Goal: Task Accomplishment & Management: Use online tool/utility

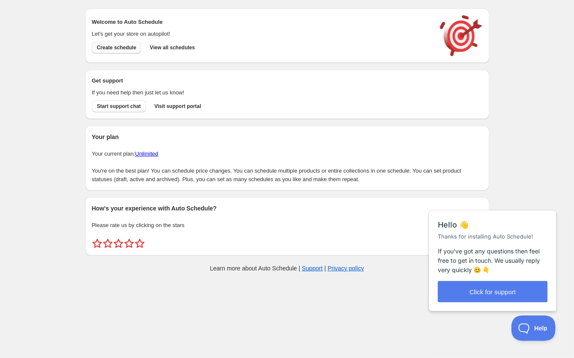
click at [120, 48] on span "Create schedule" at bounding box center [117, 47] width 40 height 7
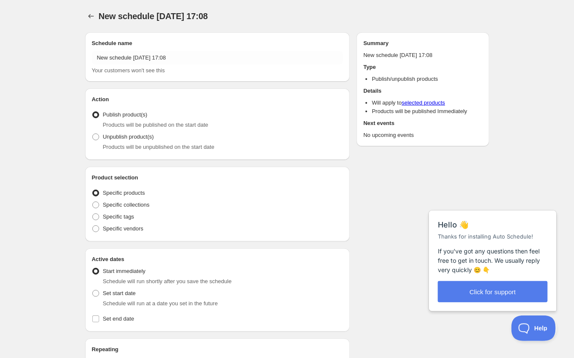
radio input "true"
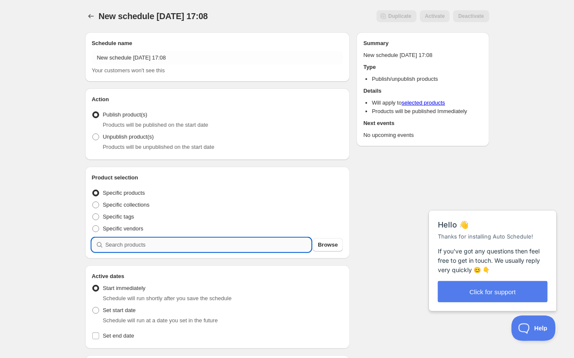
click at [134, 245] on input "search" at bounding box center [208, 245] width 206 height 14
type input "w"
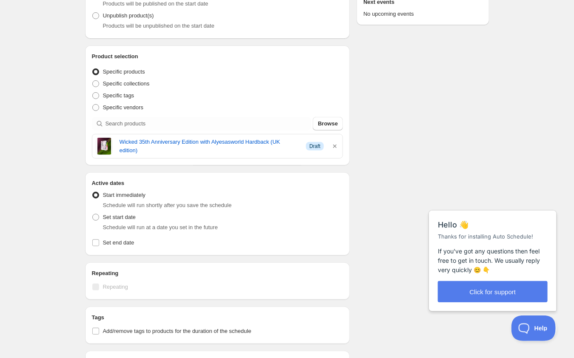
scroll to position [139, 0]
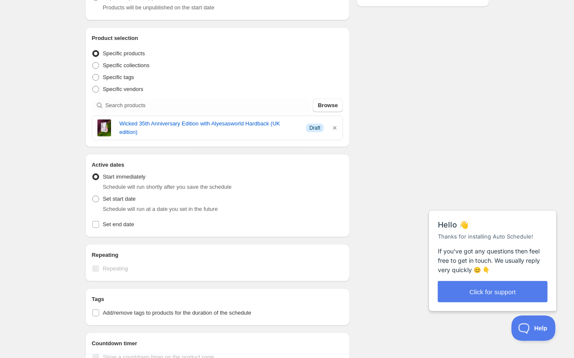
click at [128, 206] on span "Schedule will run at a date you set in the future" at bounding box center [160, 209] width 115 height 6
click at [98, 202] on span at bounding box center [95, 199] width 7 height 7
click at [93, 196] on input "Set start date" at bounding box center [92, 196] width 0 height 0
radio input "true"
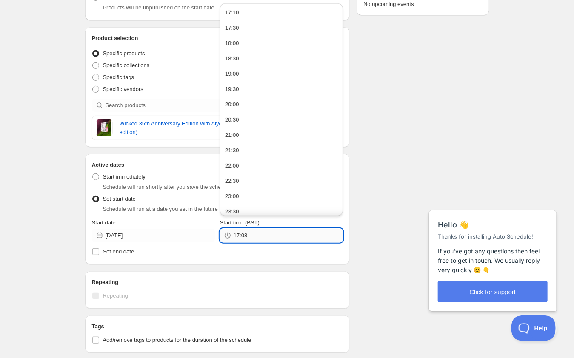
drag, startPoint x: 265, startPoint y: 239, endPoint x: 257, endPoint y: 239, distance: 7.7
click at [257, 239] on input "17:08" at bounding box center [287, 236] width 109 height 14
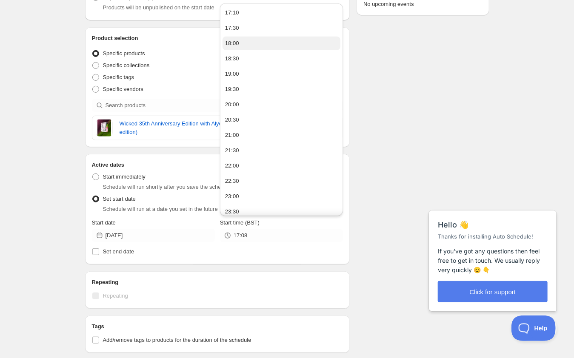
click at [256, 40] on button "18:00" at bounding box center [281, 44] width 118 height 14
type input "18:00"
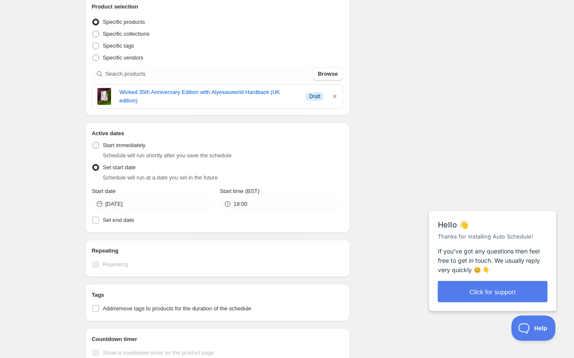
scroll to position [168, 0]
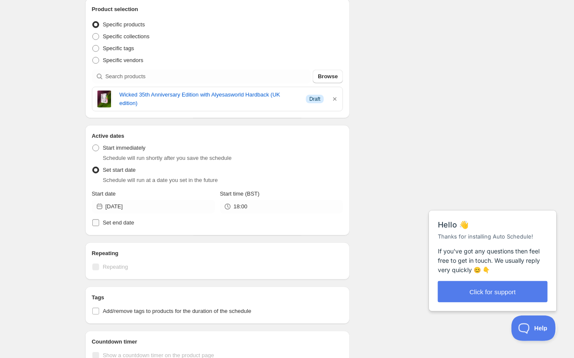
click at [97, 222] on input "Set end date" at bounding box center [95, 222] width 7 height 7
checkbox input "true"
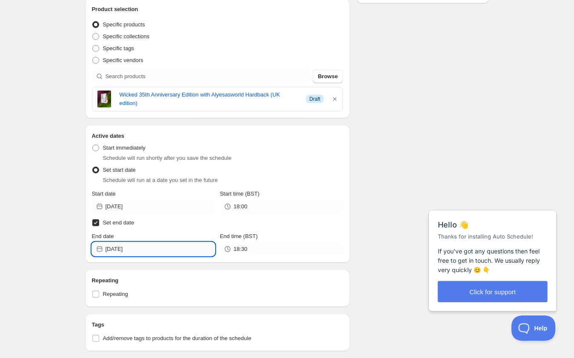
click at [180, 245] on input "2025-10-01" at bounding box center [159, 249] width 109 height 14
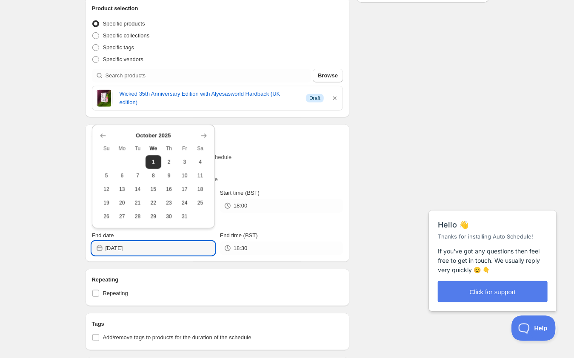
scroll to position [171, 0]
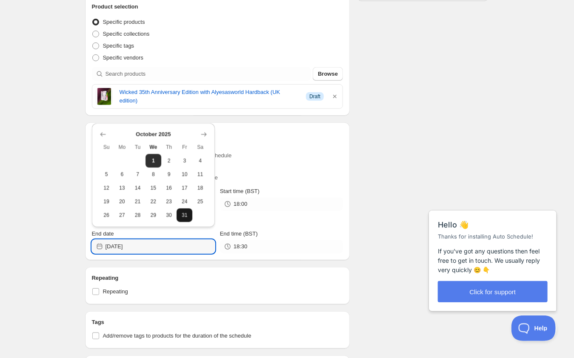
click at [185, 214] on span "31" at bounding box center [184, 215] width 9 height 7
type input "2025-10-31"
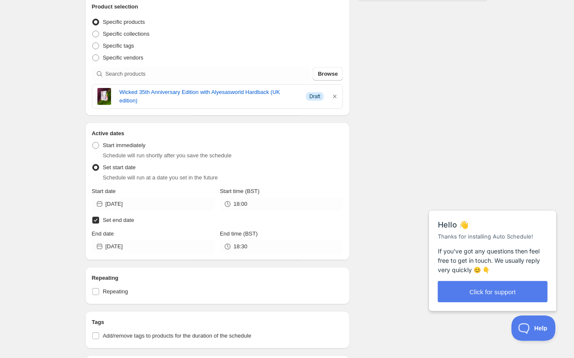
scroll to position [173, 0]
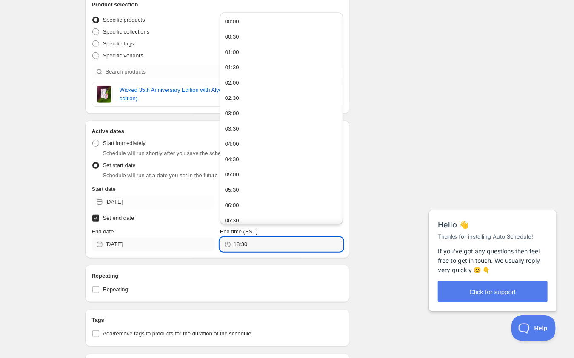
drag, startPoint x: 257, startPoint y: 243, endPoint x: 200, endPoint y: 243, distance: 57.0
click at [200, 243] on div "End date 2025-10-31 End time (BST) 18:30" at bounding box center [217, 240] width 251 height 24
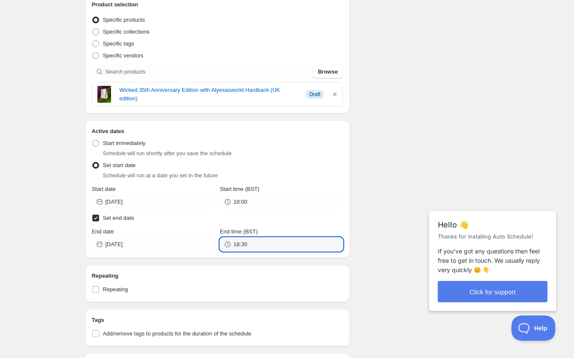
scroll to position [174, 0]
type input "18:00"
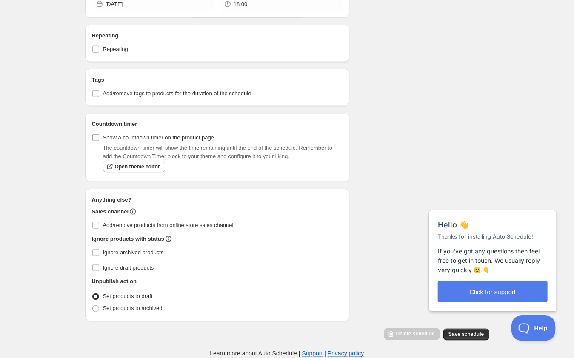
click at [97, 134] on input "Show a countdown timer on the product page" at bounding box center [95, 137] width 7 height 7
checkbox input "true"
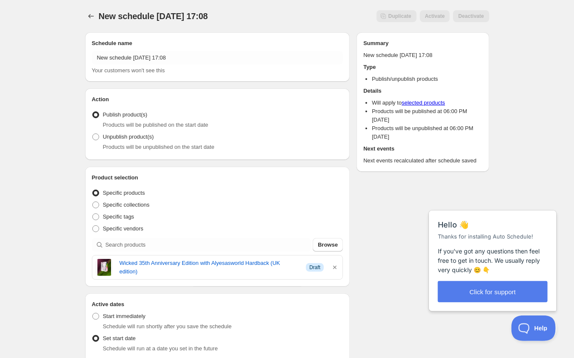
scroll to position [0, 0]
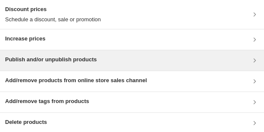
click at [102, 59] on div "Publish and/or unpublish products" at bounding box center [131, 60] width 253 height 10
